Goal: Answer question/provide support: Share knowledge or assist other users

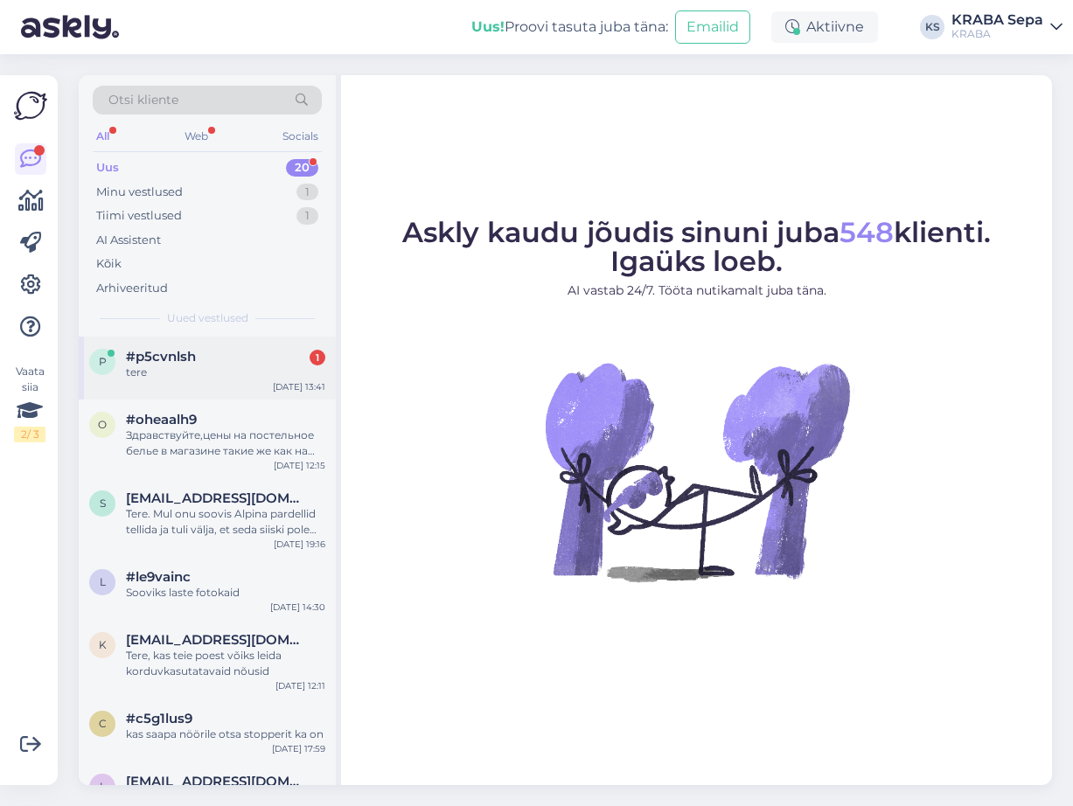
click at [205, 346] on div "p #p5cvnlsh 1 tere [DATE] 13:41" at bounding box center [207, 368] width 257 height 63
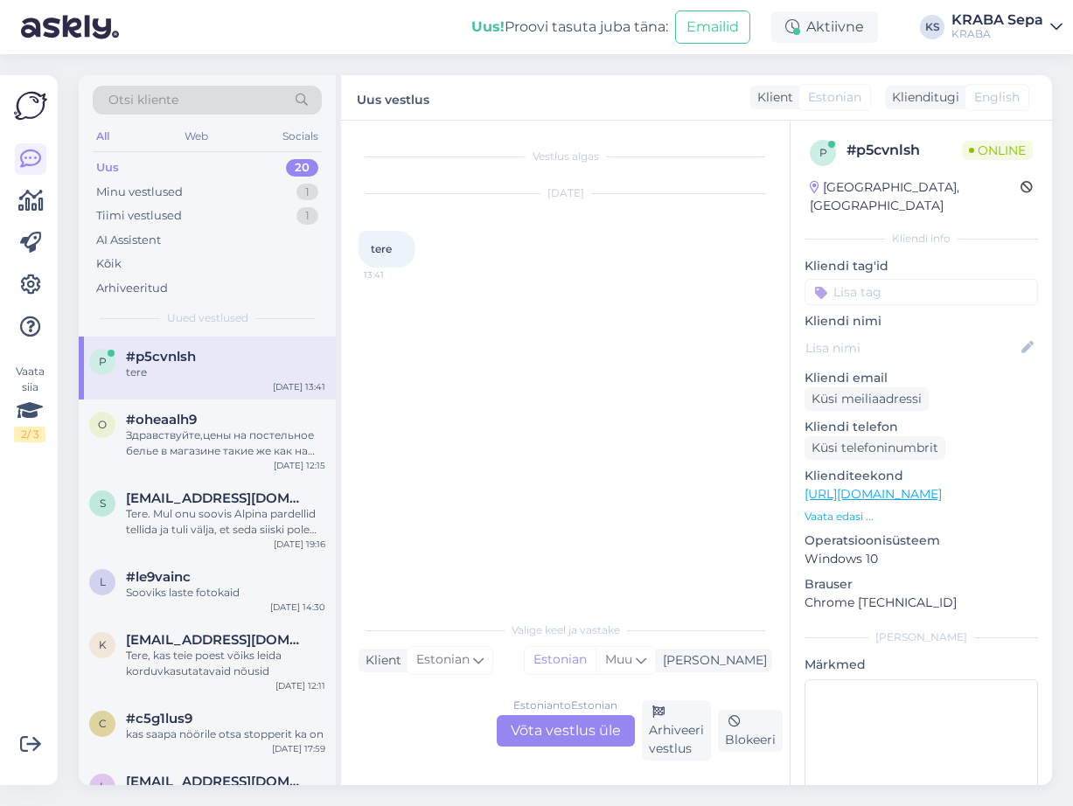
click at [822, 509] on p "Vaata edasi ..." at bounding box center [920, 517] width 233 height 16
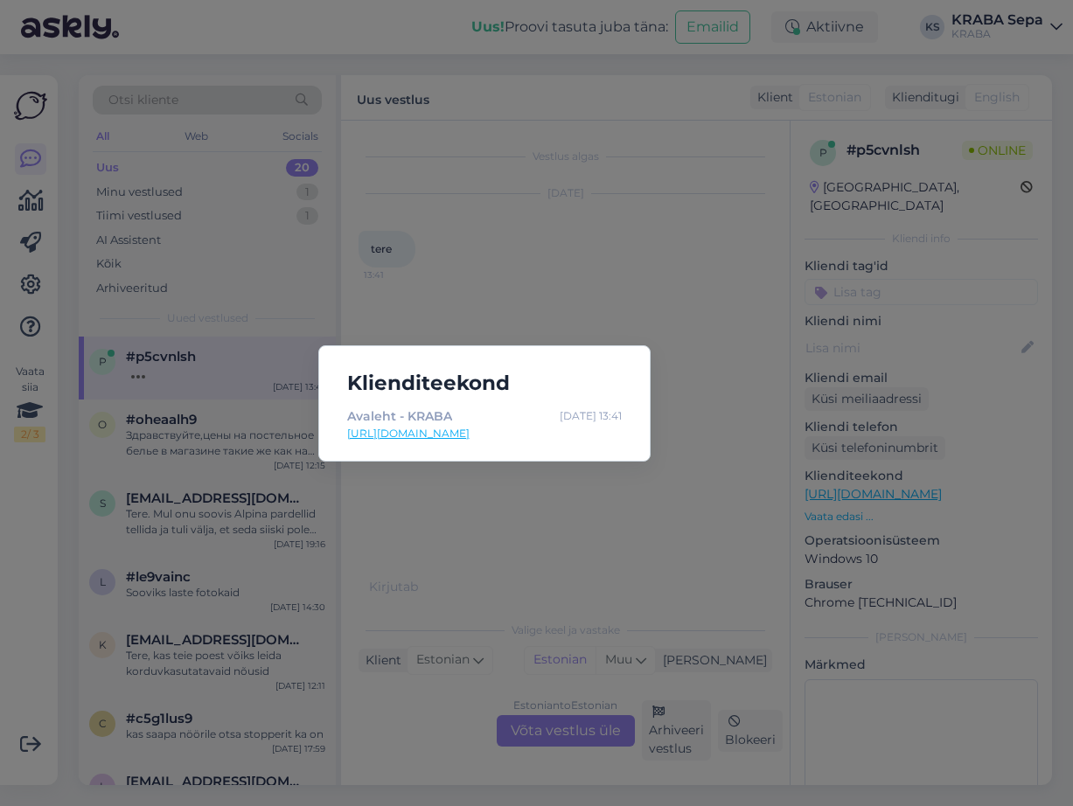
click at [681, 469] on div "Klienditeekond Avaleht - KRABA [DATE] 13:41 [URL][DOMAIN_NAME]" at bounding box center [536, 403] width 1073 height 806
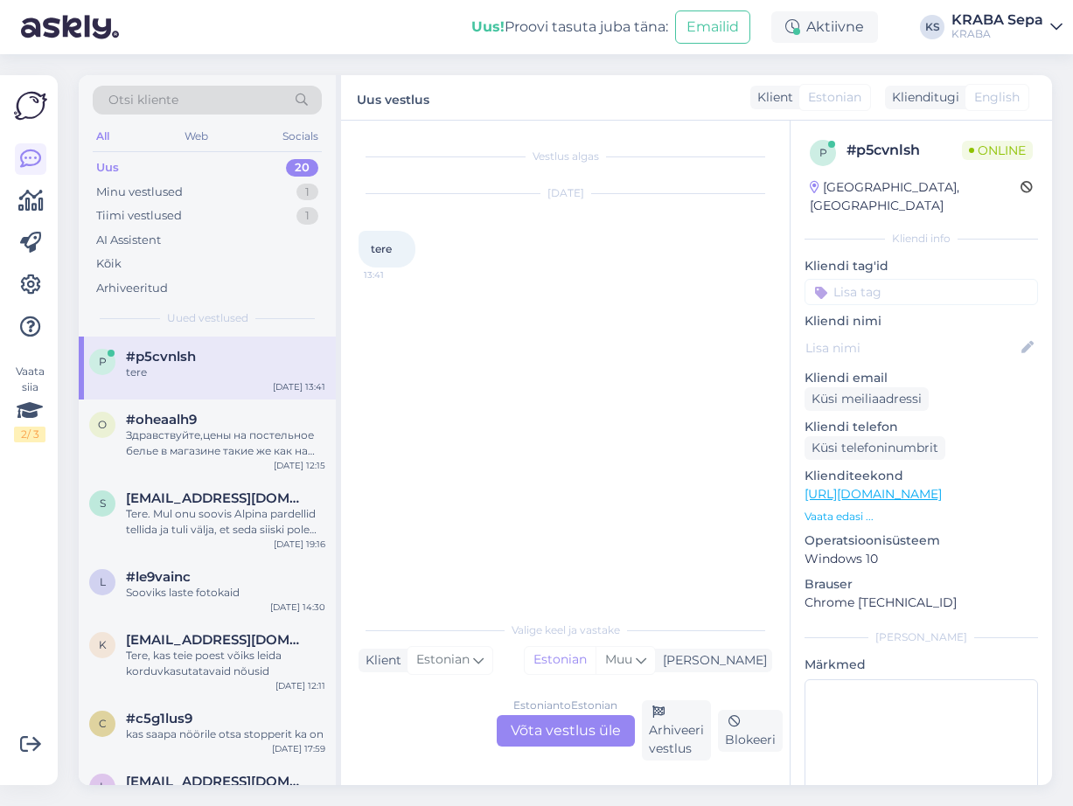
click at [602, 736] on div "Estonian to Estonian Võta vestlus üle" at bounding box center [566, 730] width 138 height 31
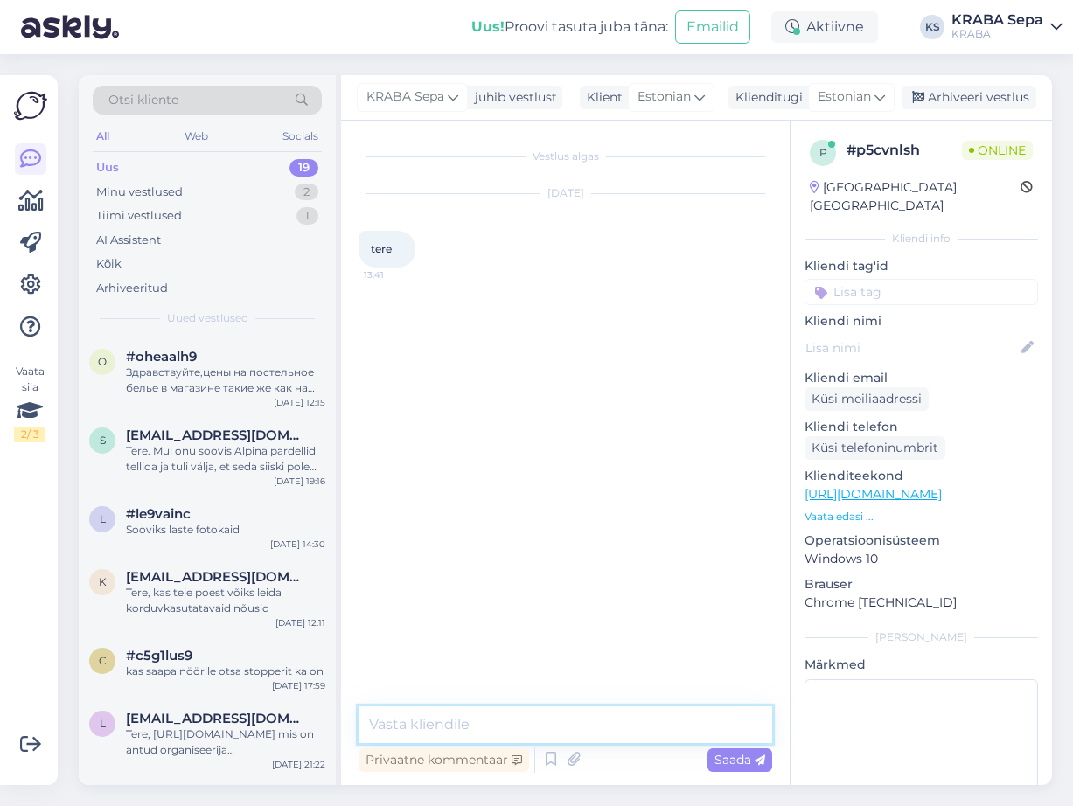
click at [594, 735] on textarea at bounding box center [564, 724] width 413 height 37
type textarea "tere"
click at [505, 718] on textarea at bounding box center [564, 724] width 413 height 37
type textarea "e"
type textarea "mis see on?"
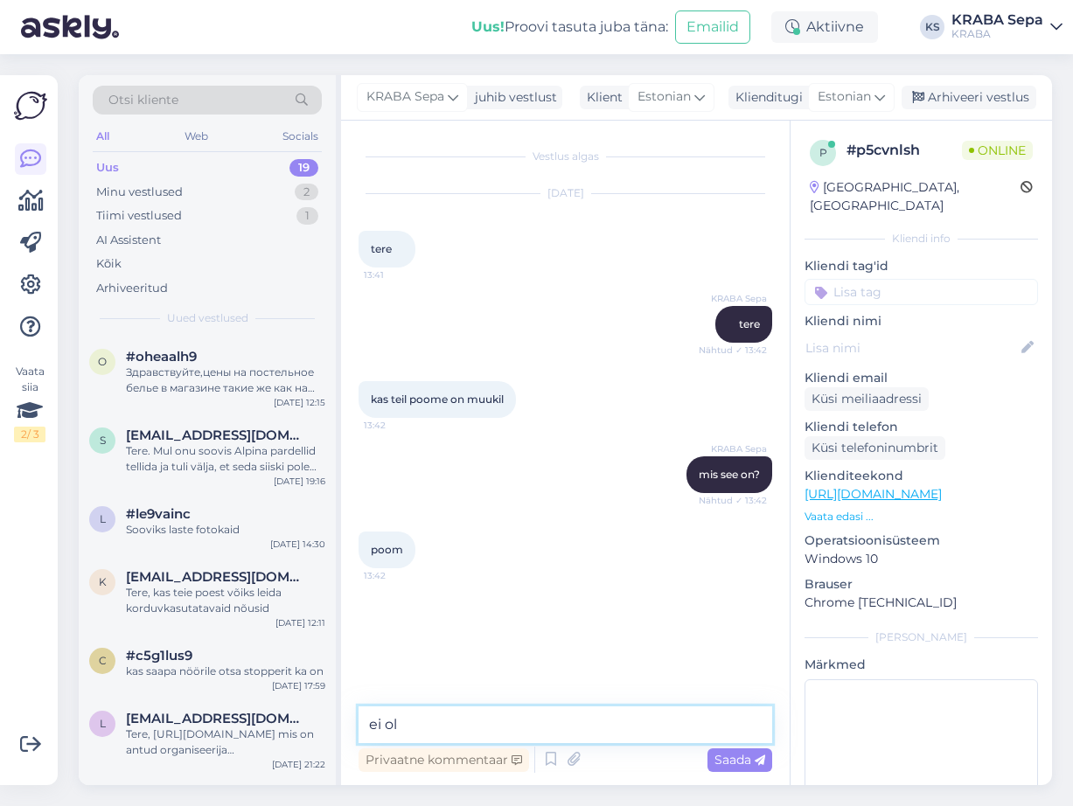
type textarea "ei ole"
click at [432, 643] on div "KRABA Sepa ei ole Nähtud ✓ 13:43" at bounding box center [564, 624] width 413 height 75
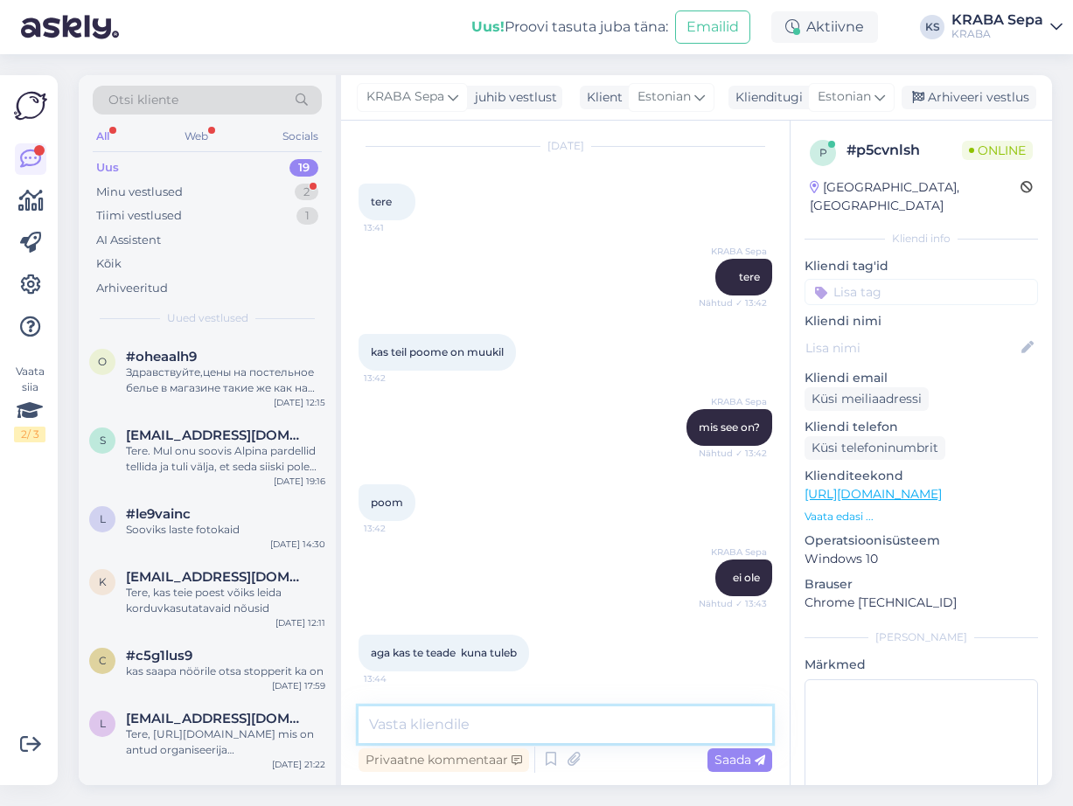
drag, startPoint x: 377, startPoint y: 726, endPoint x: 377, endPoint y: 738, distance: 12.2
click at [377, 726] on textarea at bounding box center [564, 724] width 413 height 37
type textarea "ei tea"
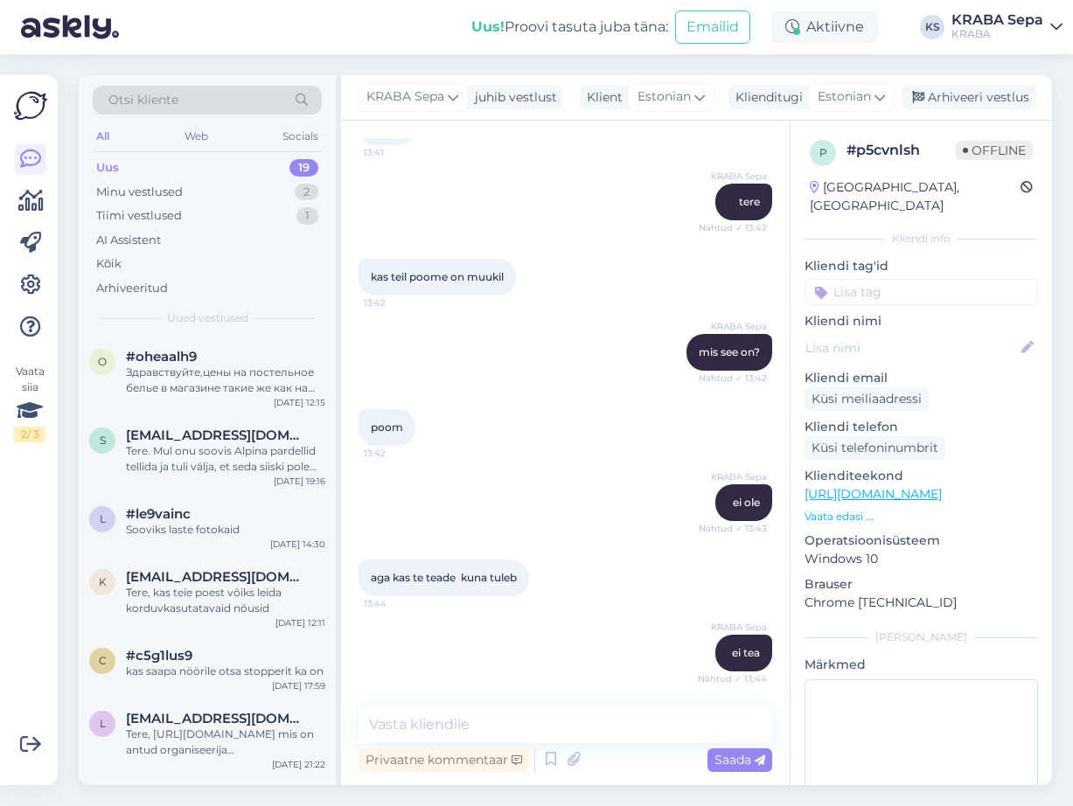
click at [587, 557] on div "aga kas te teade kuna tuleb 13:44" at bounding box center [564, 577] width 413 height 75
